Goal: Task Accomplishment & Management: Use online tool/utility

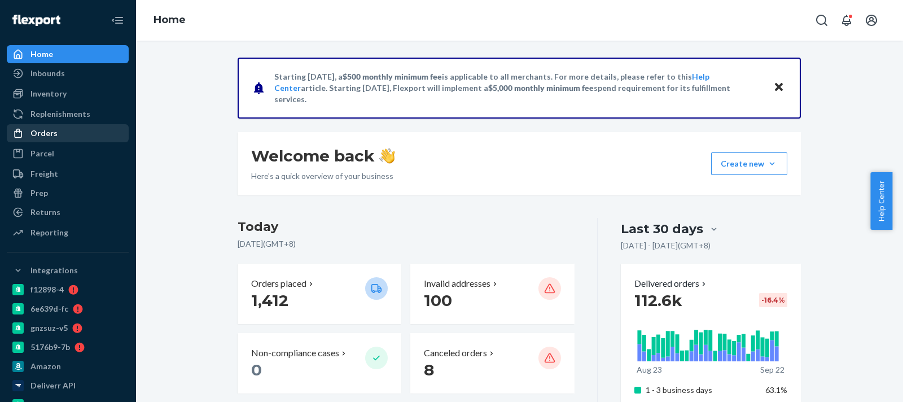
click at [97, 130] on div "Orders" at bounding box center [68, 133] width 120 height 16
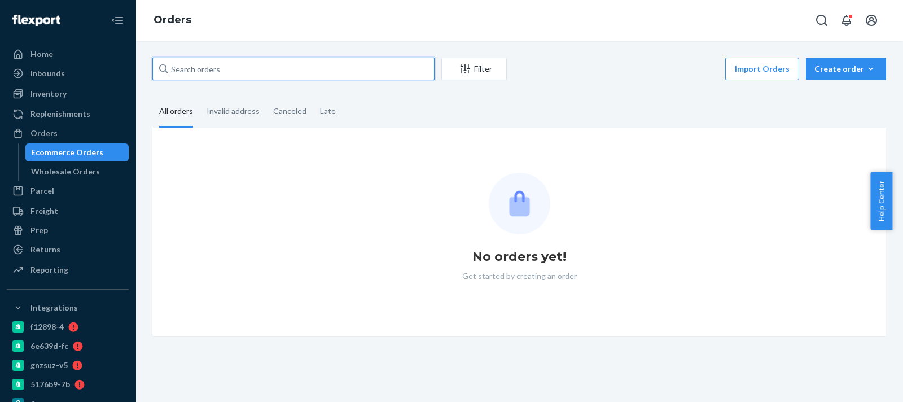
click at [328, 78] on input "text" at bounding box center [293, 69] width 282 height 23
paste input "2705313"
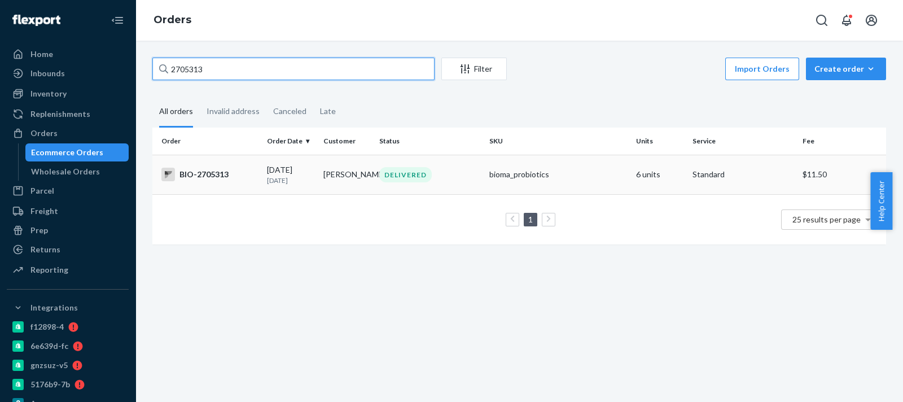
type input "2705313"
click at [350, 165] on td "[PERSON_NAME]" at bounding box center [347, 174] width 56 height 39
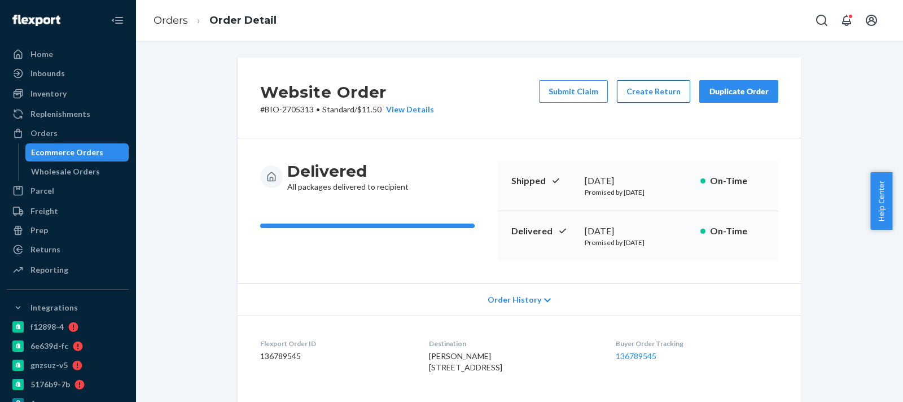
click at [653, 85] on button "Create Return" at bounding box center [653, 91] width 73 height 23
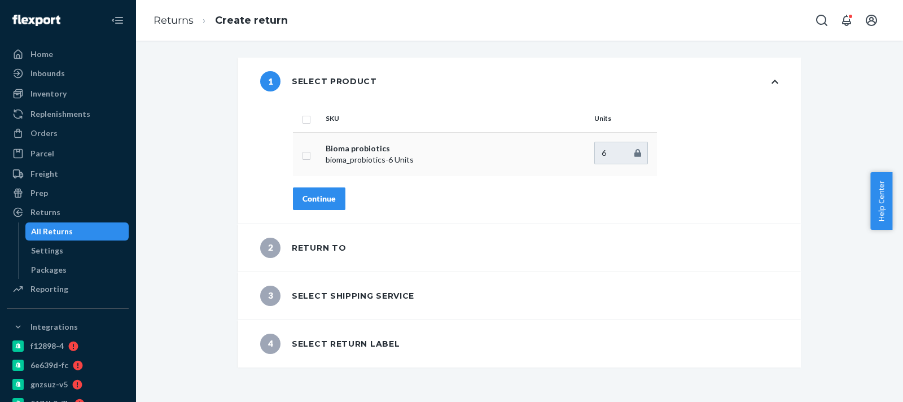
click at [302, 157] on input "checkbox" at bounding box center [306, 154] width 9 height 12
checkbox input "true"
click at [312, 194] on div "Continue" at bounding box center [318, 198] width 33 height 11
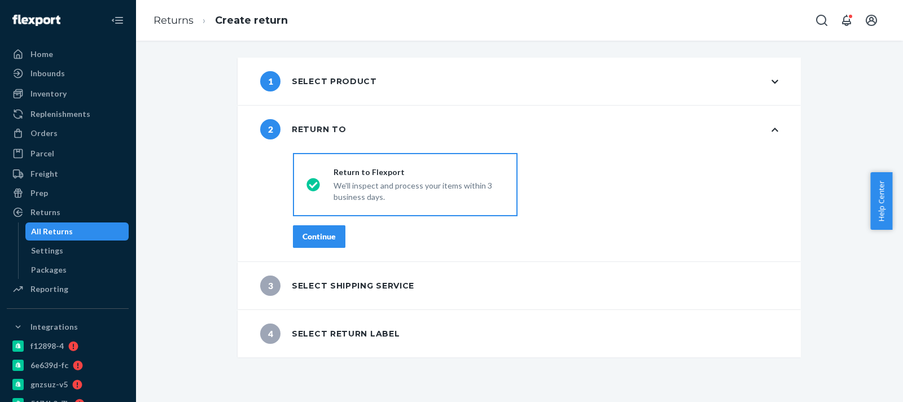
click at [320, 241] on div "Continue" at bounding box center [318, 236] width 33 height 11
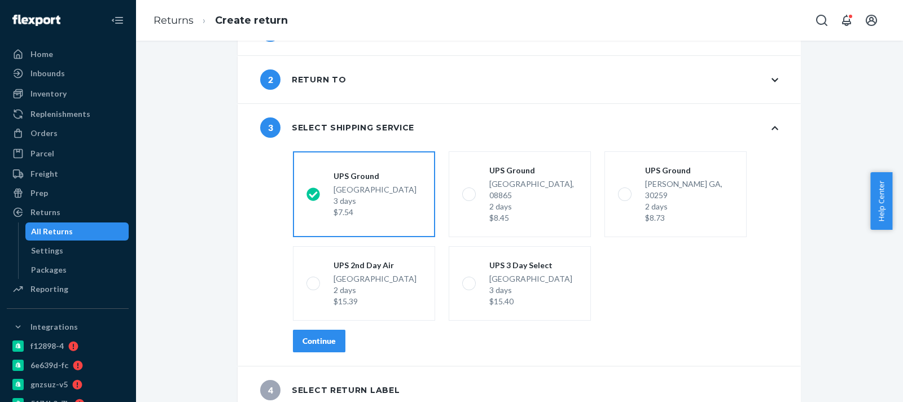
click at [320, 335] on div "Continue" at bounding box center [318, 340] width 33 height 11
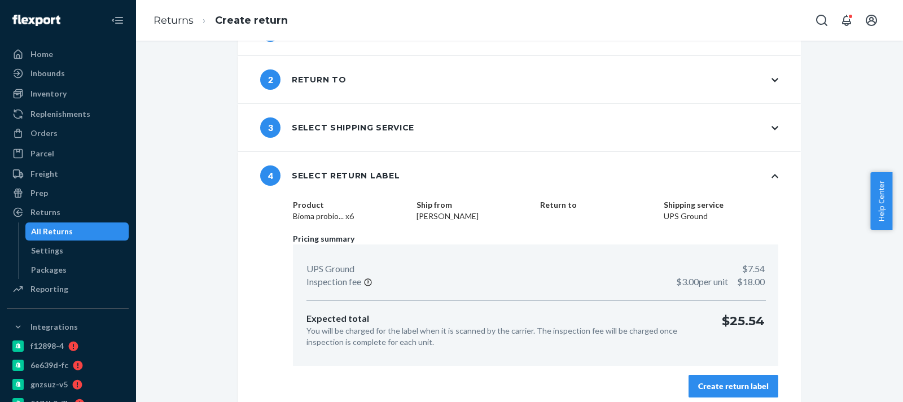
scroll to position [58, 0]
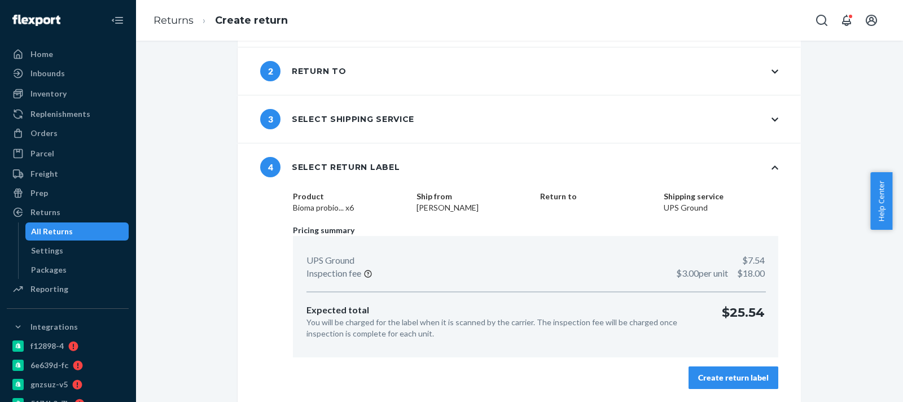
click at [742, 379] on div "Create return label" at bounding box center [733, 377] width 71 height 11
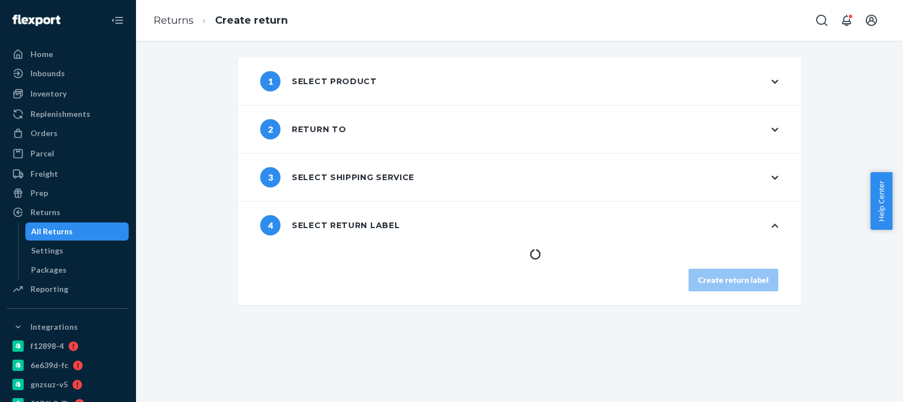
scroll to position [0, 0]
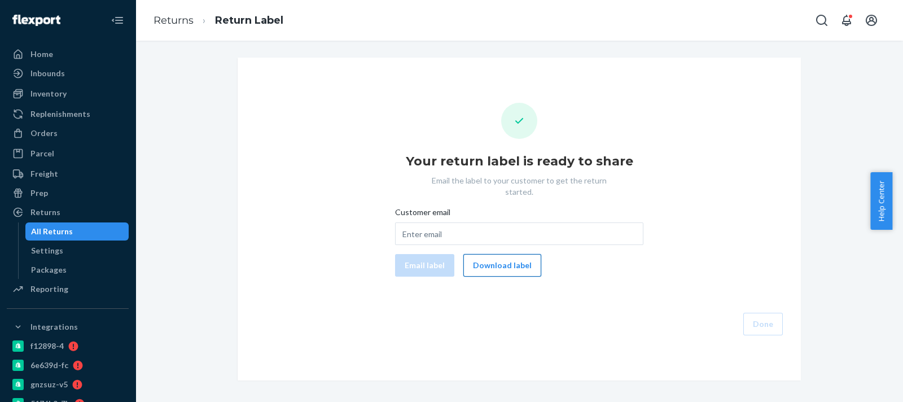
click at [514, 254] on button "Download label" at bounding box center [502, 265] width 78 height 23
